Goal: Book appointment/travel/reservation

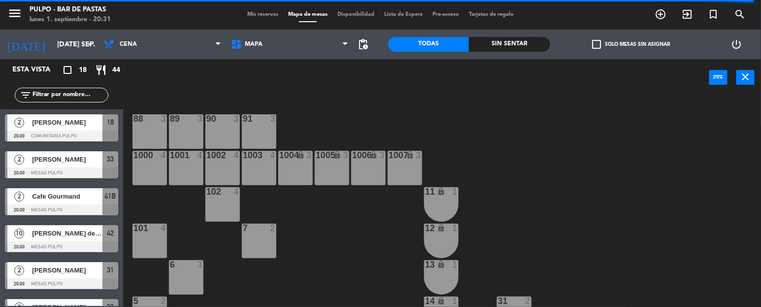
click at [121, 56] on div "Almuerzo Cena Cena Almuerzo Cena" at bounding box center [162, 45] width 128 height 30
click at [81, 46] on input "[DATE] sep." at bounding box center [99, 44] width 94 height 18
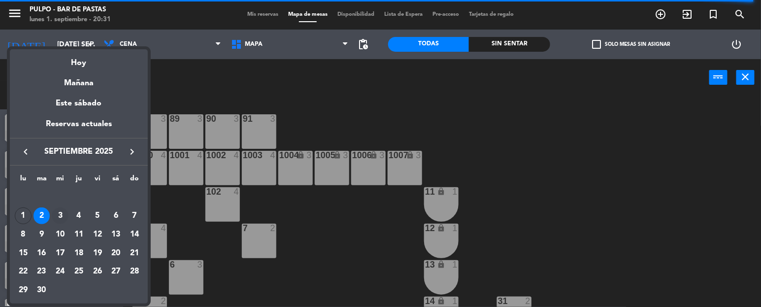
click at [61, 215] on div "3" at bounding box center [60, 215] width 17 height 17
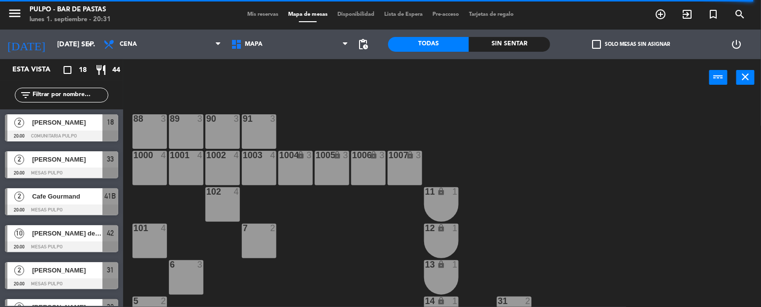
type input "mié. [DATE]"
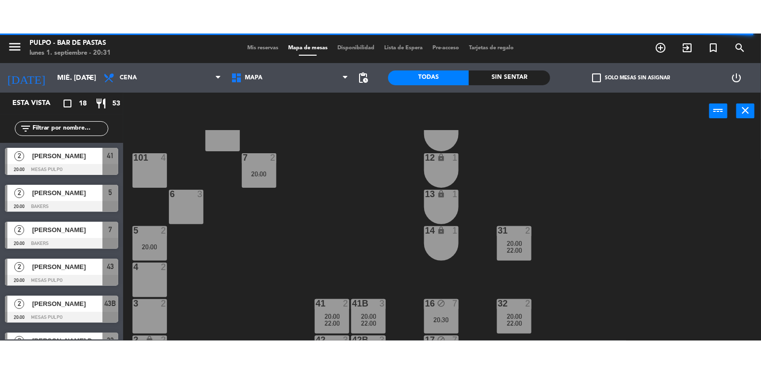
scroll to position [135, 0]
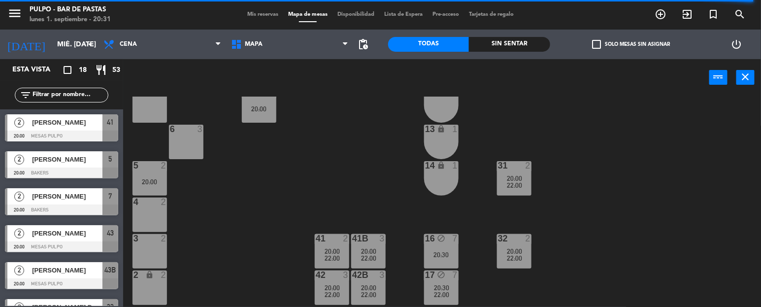
click at [469, 213] on div "88 3 89 3 90 3 91 3 1000 4 1001 4 1002 4 1003 4 1004 lock 3 1005 lock 3 1006 lo…" at bounding box center [445, 218] width 630 height 244
click at [443, 253] on div "20:30" at bounding box center [441, 254] width 34 height 7
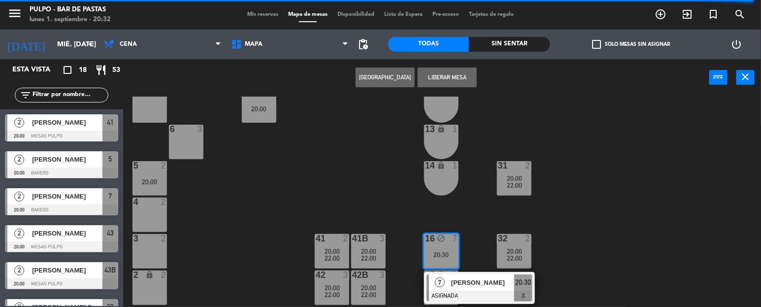
click at [563, 248] on div "88 3 89 3 90 3 91 3 1000 4 1001 4 1002 4 1003 4 1004 lock 3 1005 lock 3 1006 lo…" at bounding box center [445, 218] width 630 height 244
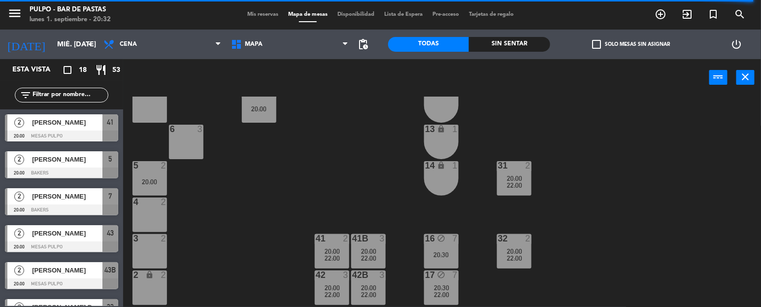
click at [444, 246] on div "16 block 7 20:30" at bounding box center [441, 251] width 34 height 34
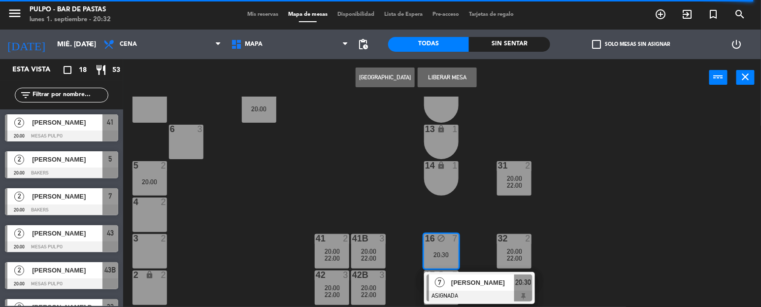
click at [479, 202] on div "88 3 89 3 90 3 91 3 1000 4 1001 4 1002 4 1003 4 1004 lock 3 1005 lock 3 1006 lo…" at bounding box center [445, 218] width 630 height 244
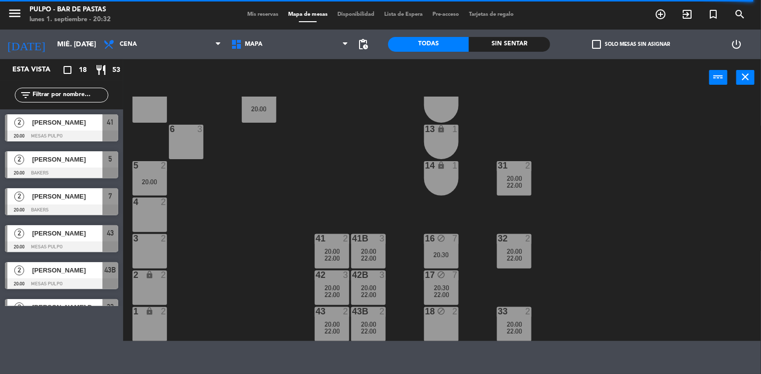
click at [447, 306] on div "18 block 2" at bounding box center [441, 324] width 34 height 34
click at [321, 166] on div "88 3 89 3 90 3 91 3 1000 4 1001 4 1002 4 1003 4 1004 lock 3 1005 lock 3 1006 lo…" at bounding box center [445, 218] width 630 height 244
